Goal: Navigation & Orientation: Find specific page/section

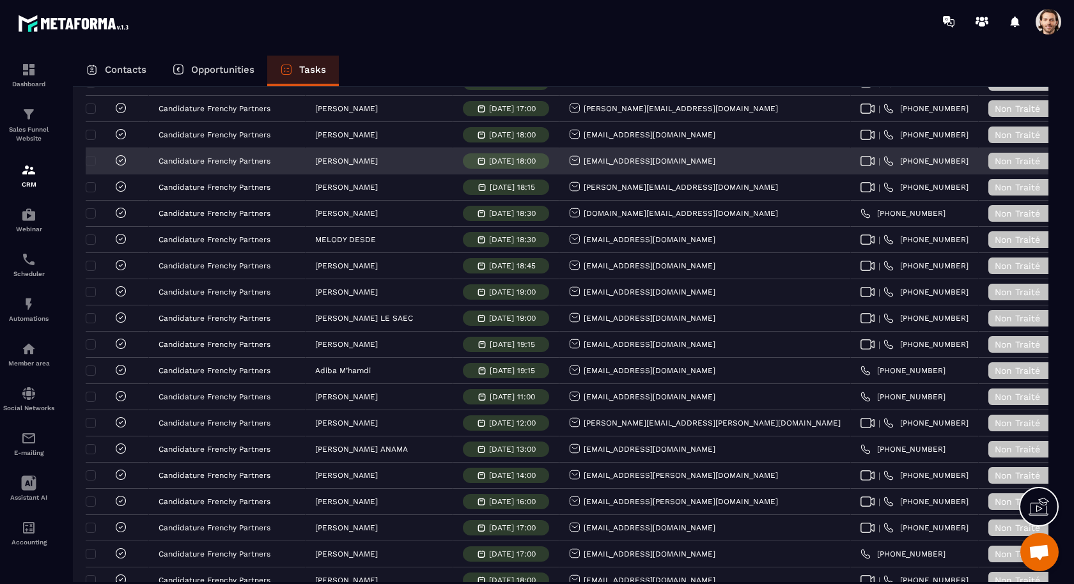
scroll to position [491, 0]
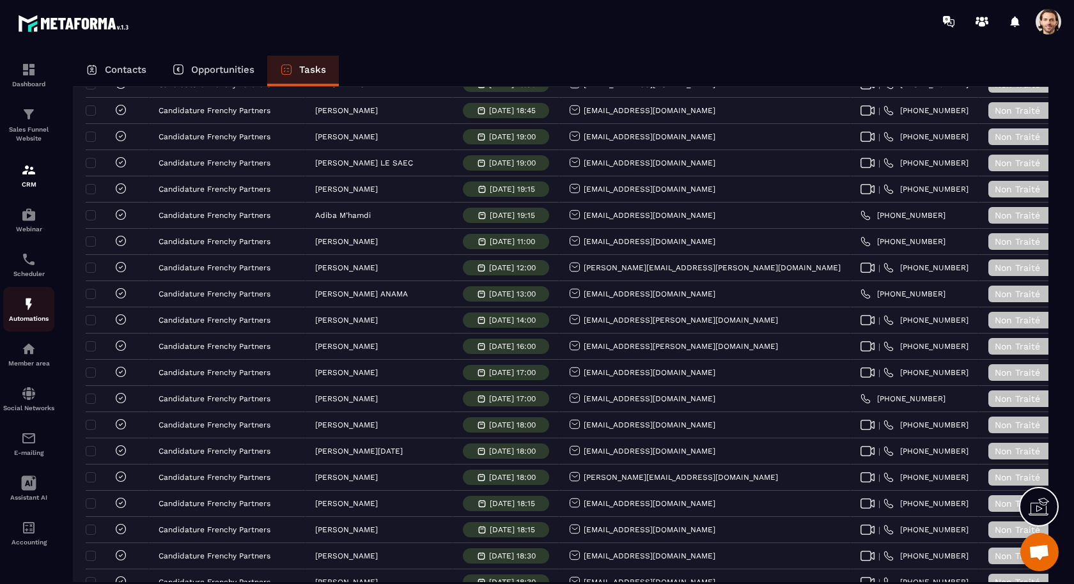
click at [29, 315] on div "Automations" at bounding box center [28, 310] width 51 height 26
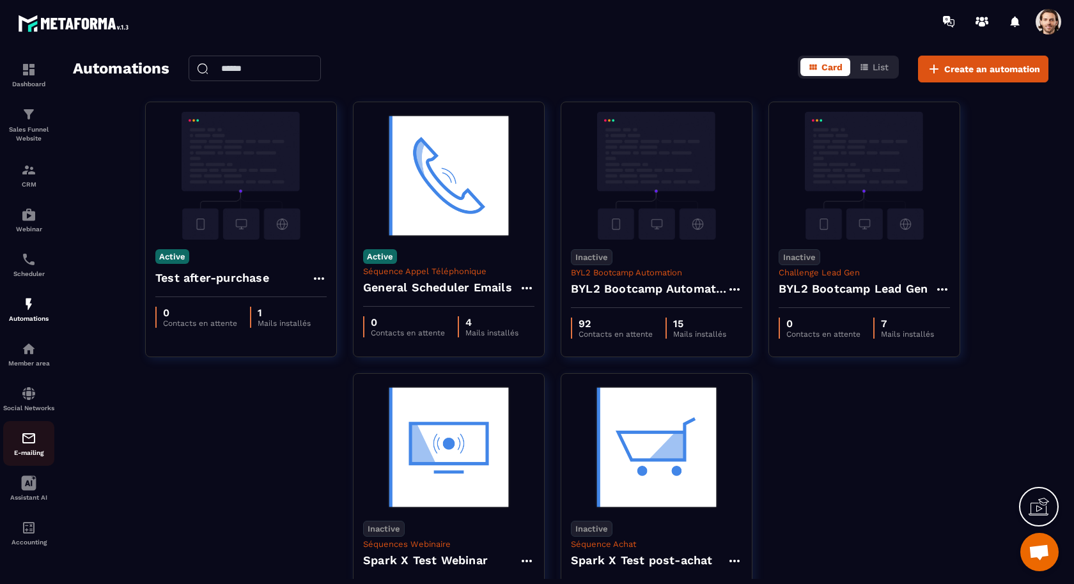
click at [38, 456] on div "E-mailing" at bounding box center [28, 444] width 51 height 26
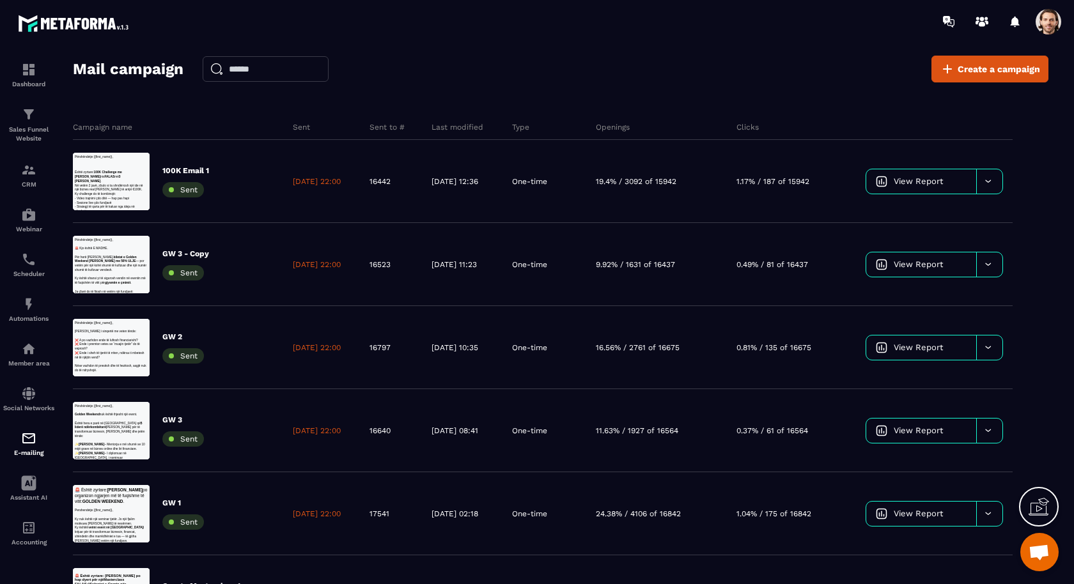
click at [1049, 21] on span at bounding box center [1049, 22] width 26 height 26
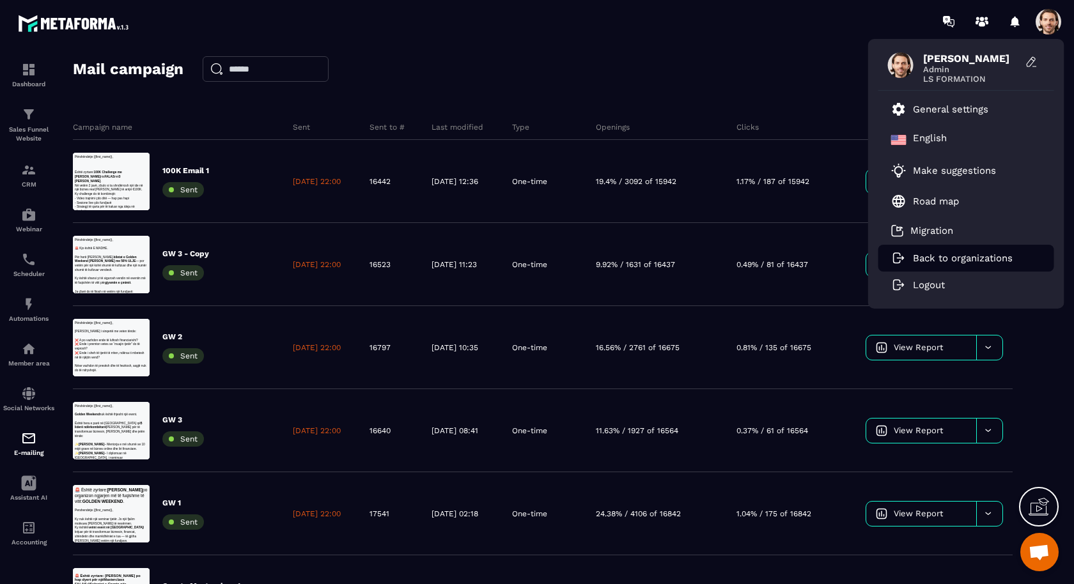
click at [930, 257] on p "Back to organizations" at bounding box center [963, 259] width 100 height 12
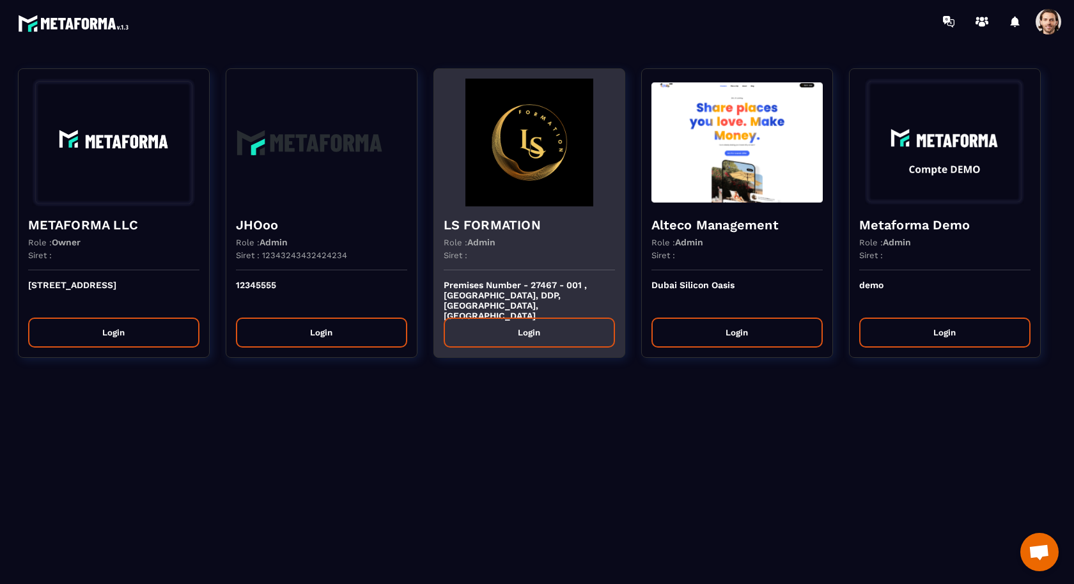
click at [483, 223] on h4 "LS FORMATION" at bounding box center [529, 225] width 171 height 18
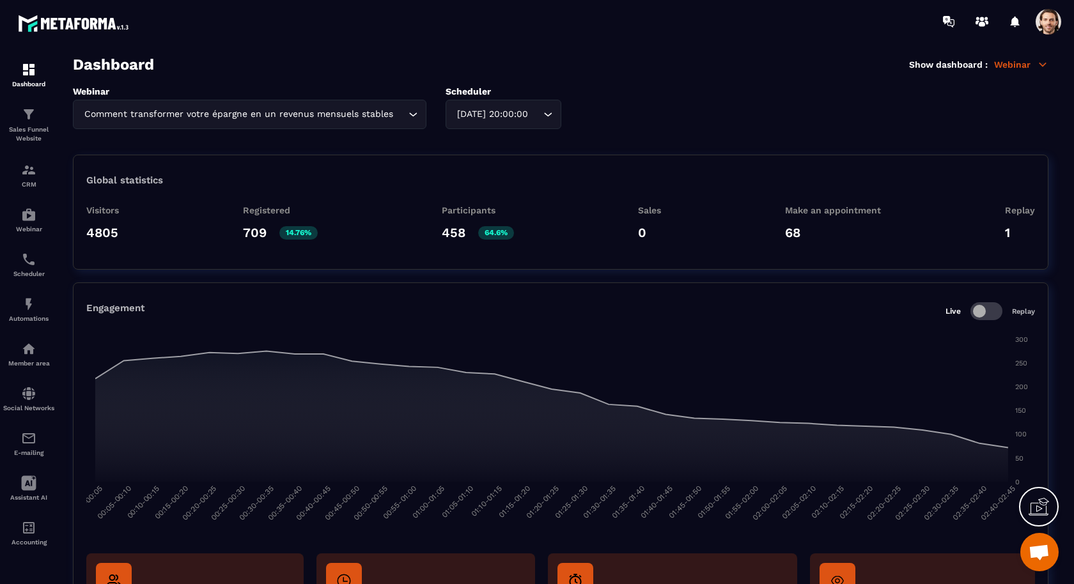
click at [1051, 20] on span at bounding box center [1049, 22] width 26 height 26
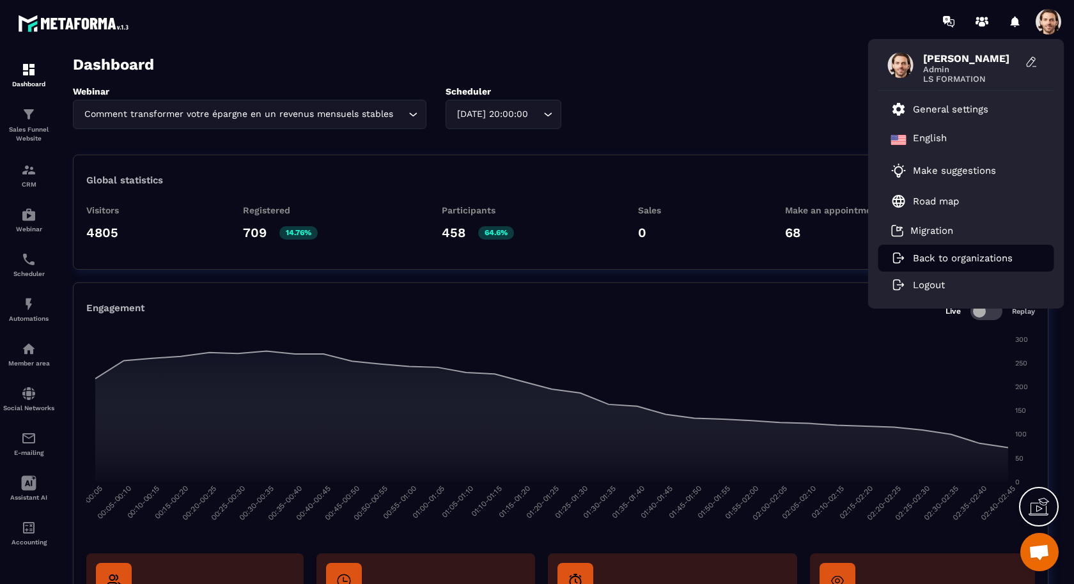
click at [964, 261] on p "Back to organizations" at bounding box center [963, 259] width 100 height 12
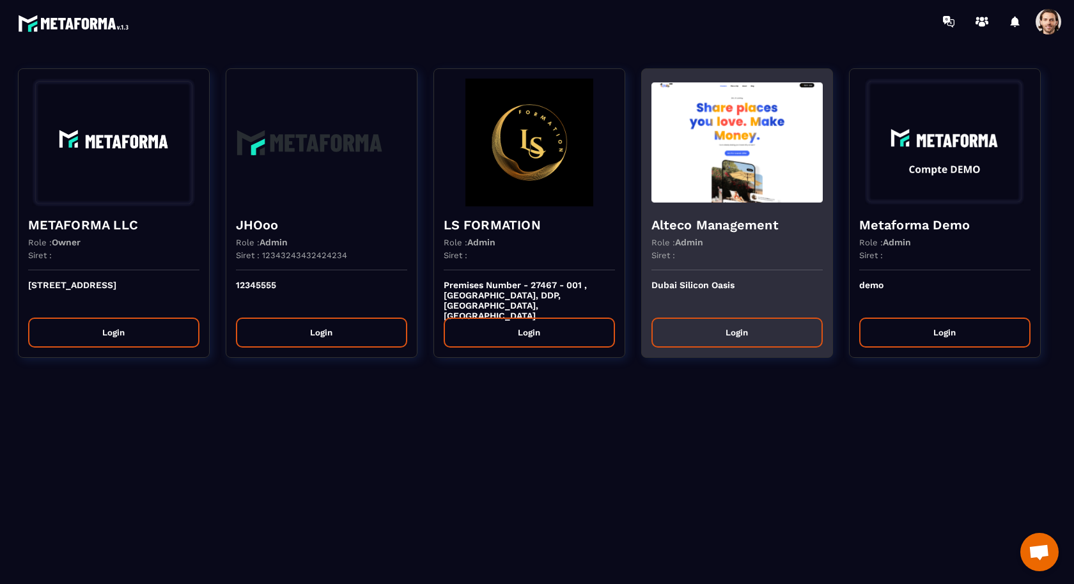
click at [716, 336] on button "Login" at bounding box center [737, 333] width 171 height 30
